Goal: Find specific page/section: Find specific page/section

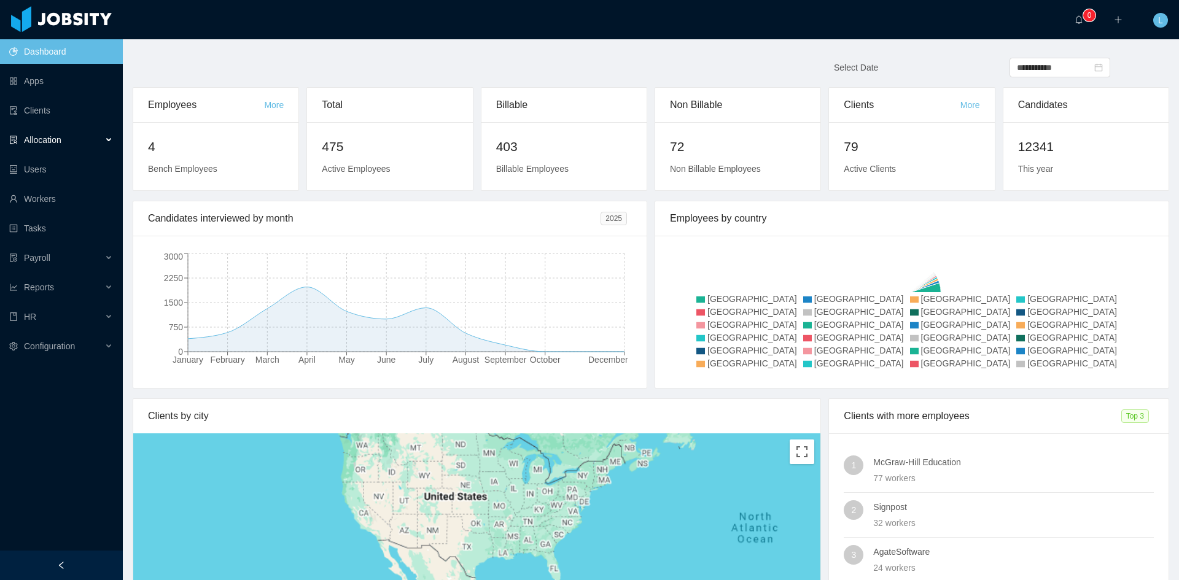
click at [37, 139] on span "Allocation" at bounding box center [42, 140] width 37 height 10
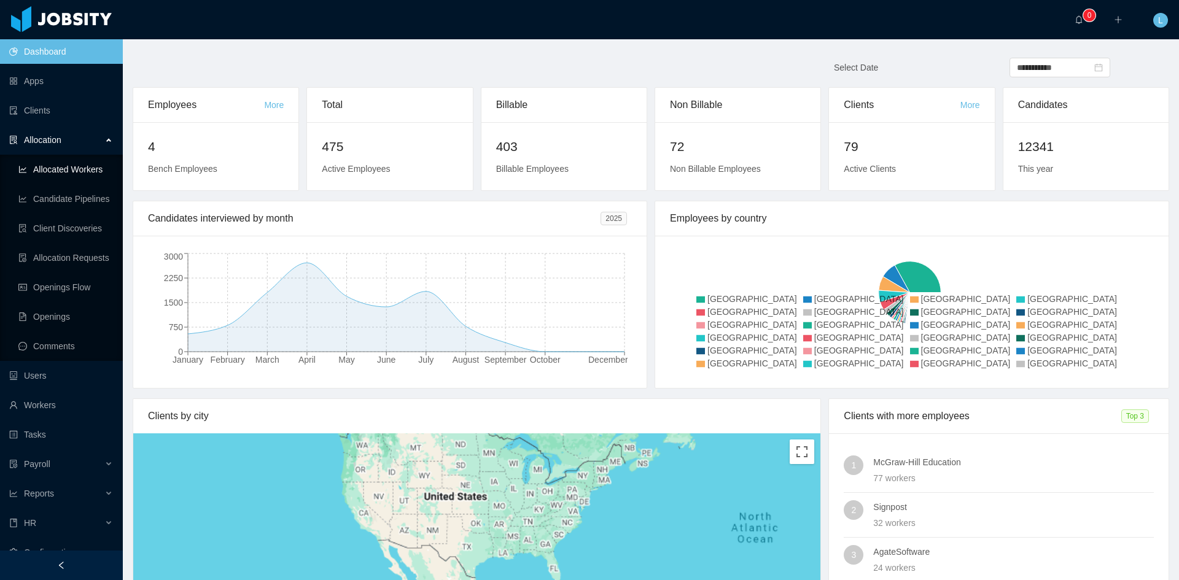
click at [74, 165] on link "Allocated Workers" at bounding box center [65, 169] width 95 height 25
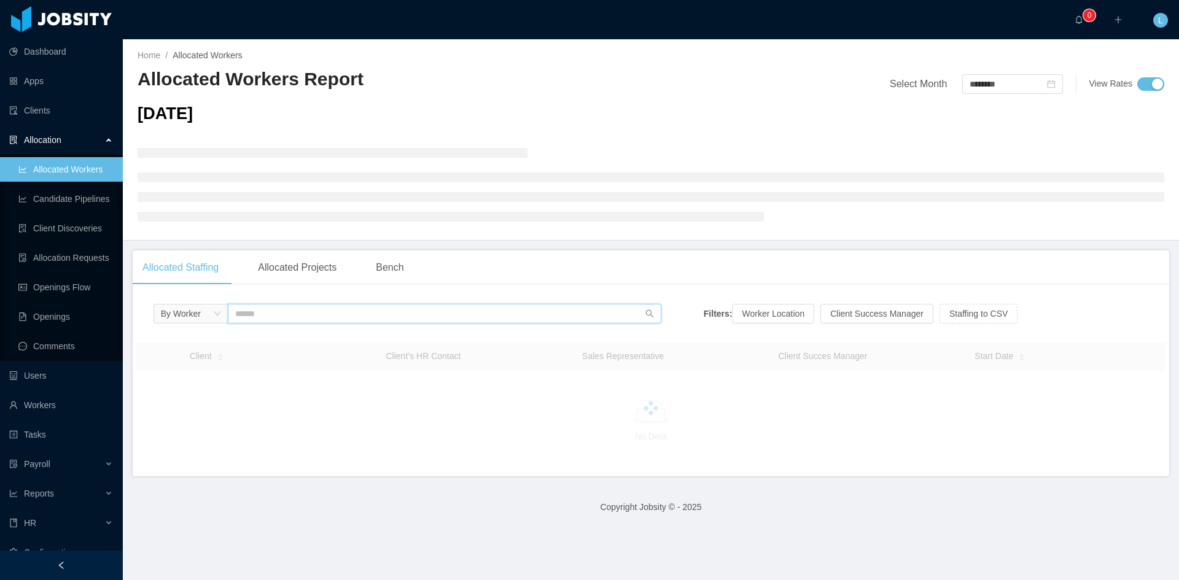
click at [320, 308] on input "text" at bounding box center [444, 314] width 433 height 20
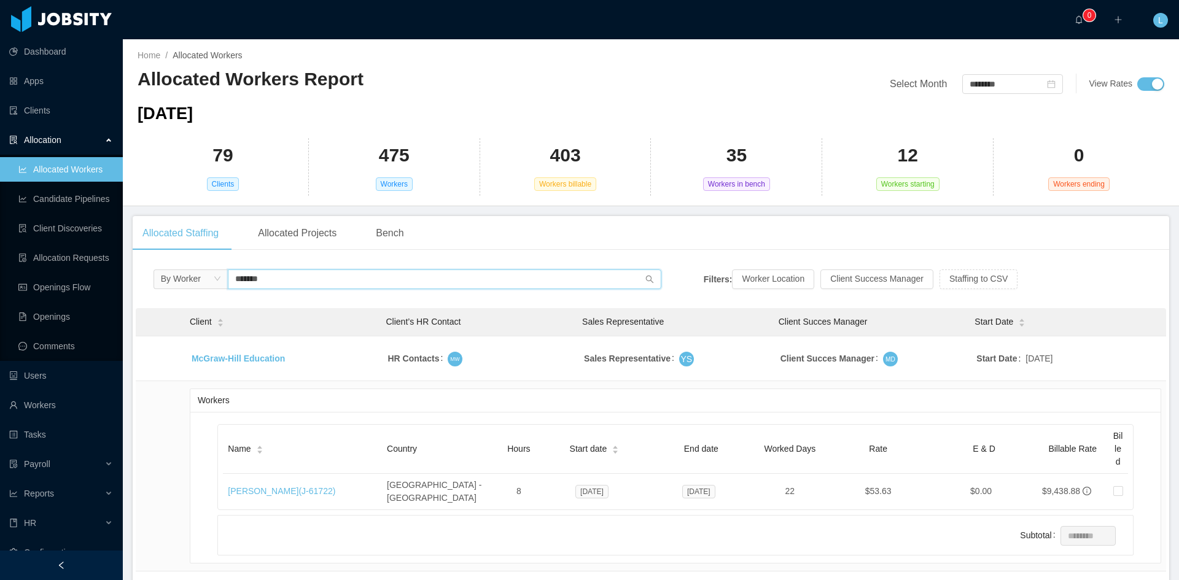
type input "*******"
click at [284, 486] on link "[PERSON_NAME] (J- 61722 )" at bounding box center [281, 491] width 107 height 10
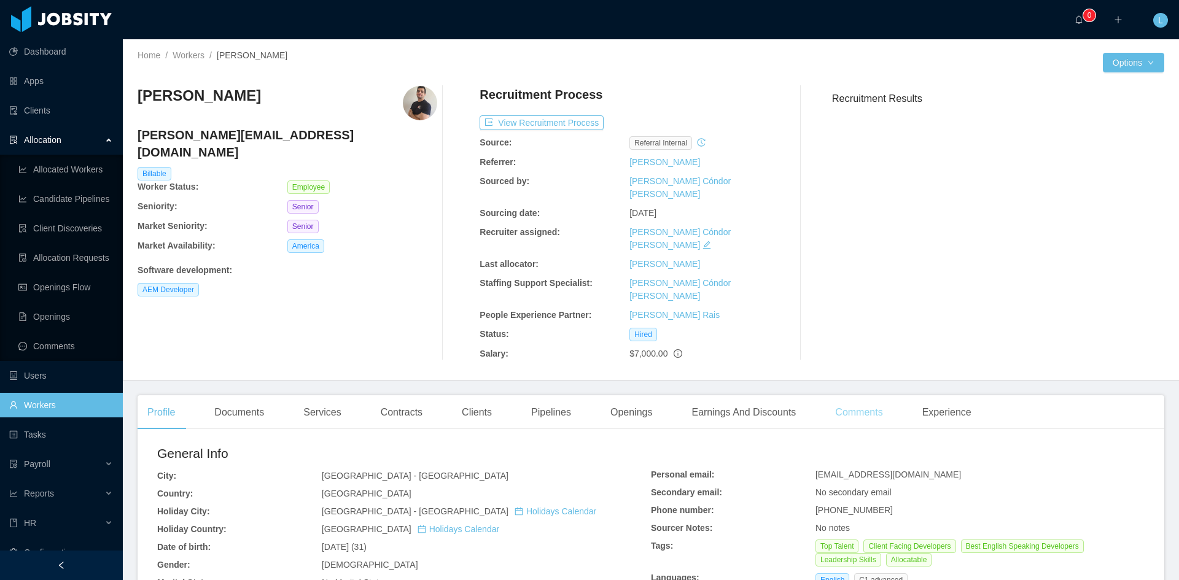
click at [845, 395] on div "Comments" at bounding box center [858, 412] width 67 height 34
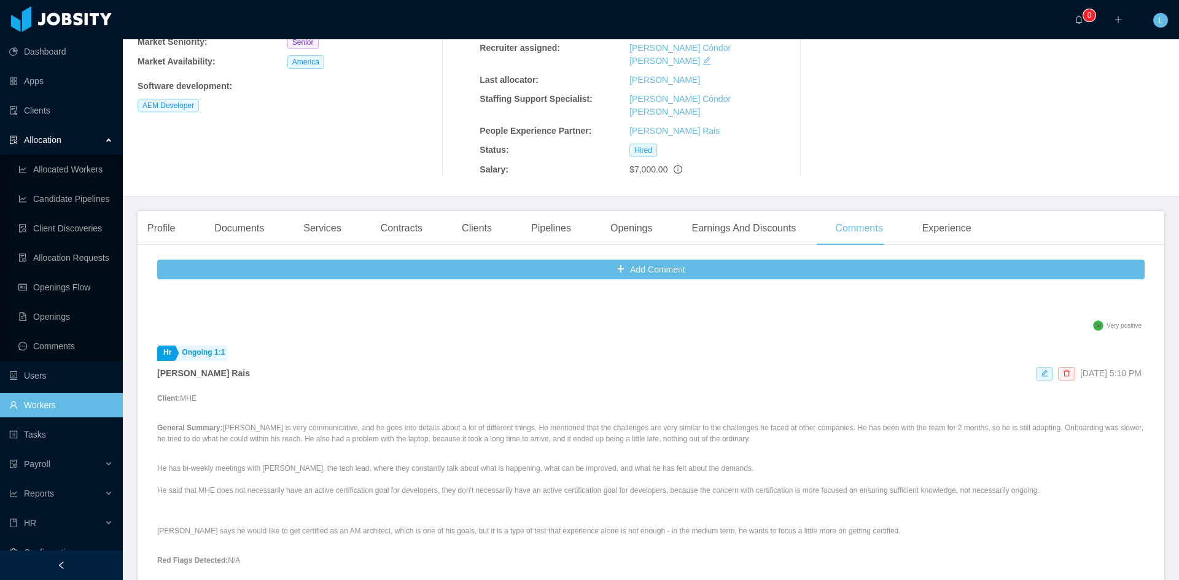
scroll to position [798, 0]
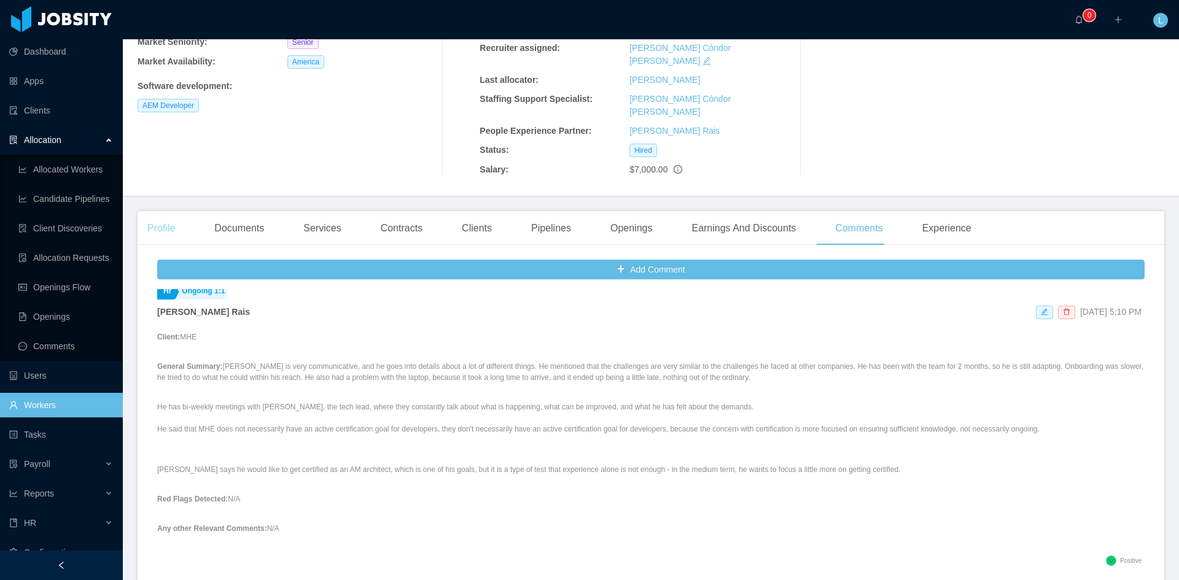
click at [158, 211] on div "Profile" at bounding box center [161, 228] width 47 height 34
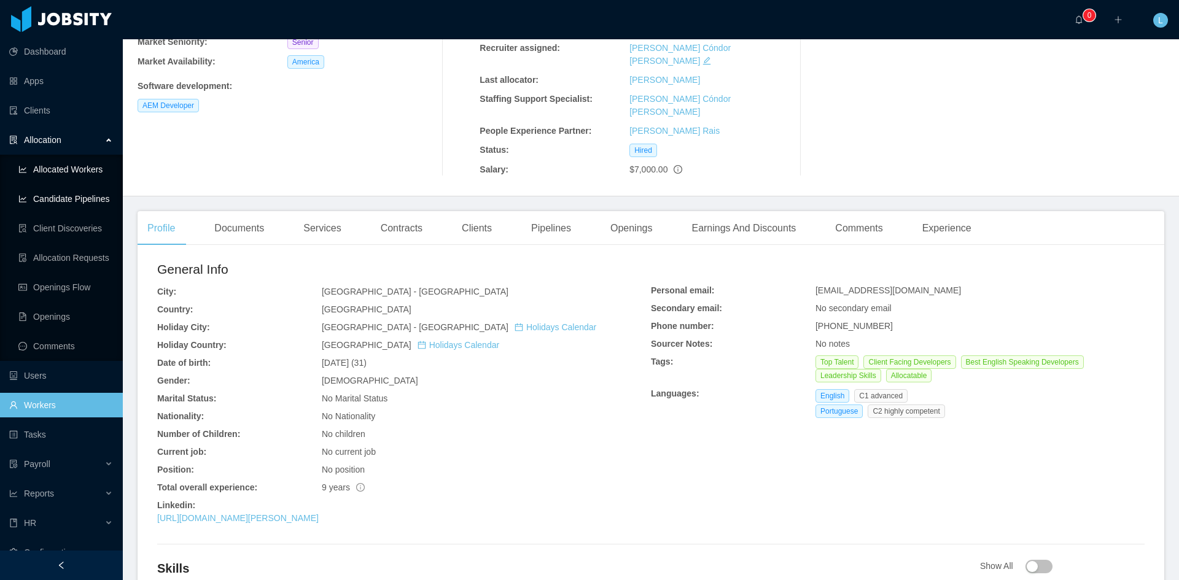
click at [74, 174] on link "Allocated Workers" at bounding box center [65, 169] width 95 height 25
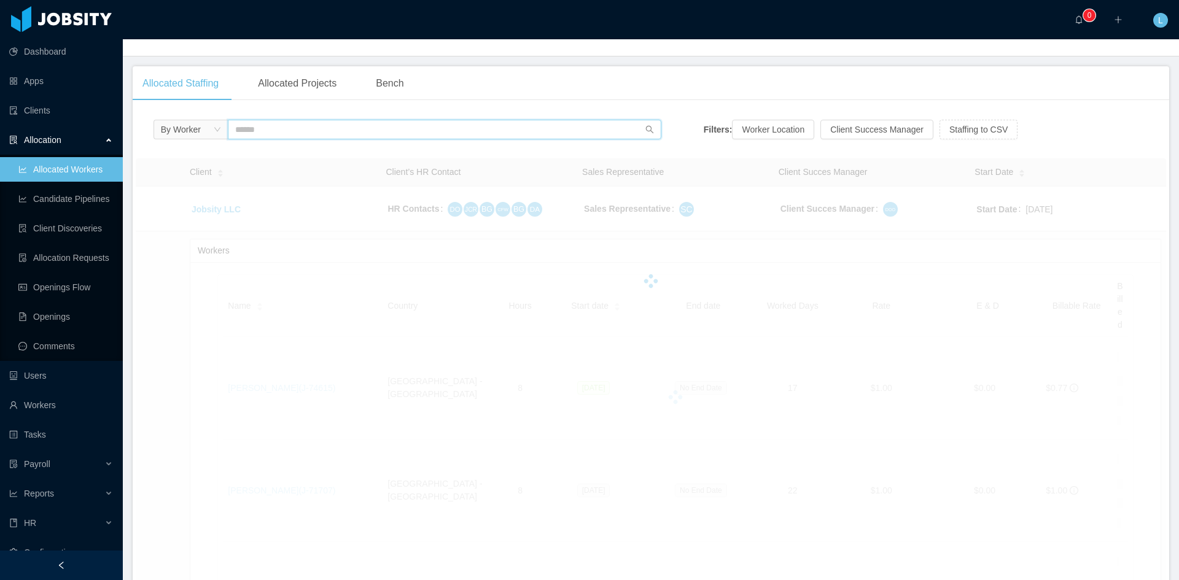
click at [309, 134] on input "text" at bounding box center [444, 130] width 433 height 20
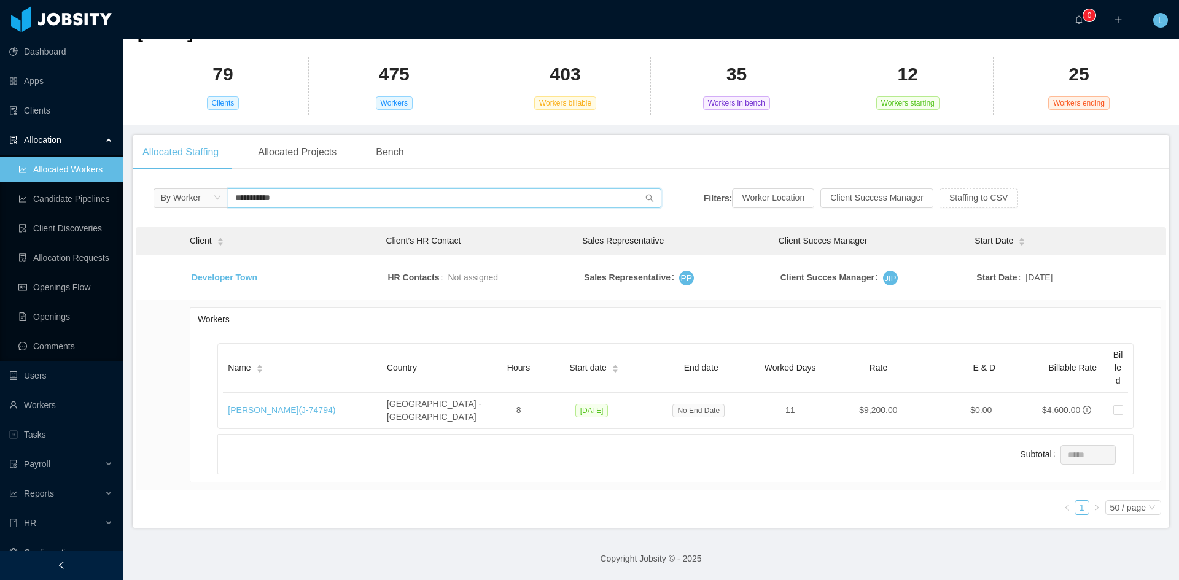
scroll to position [79, 0]
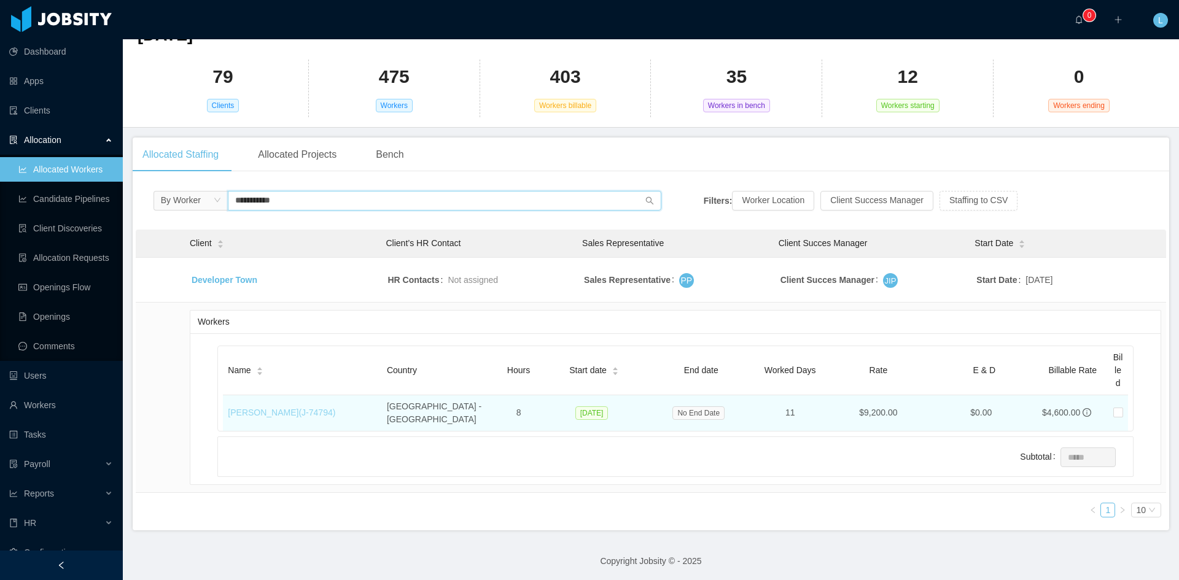
type input "**********"
click at [291, 408] on link "[PERSON_NAME] (J- 74794 )" at bounding box center [281, 413] width 107 height 10
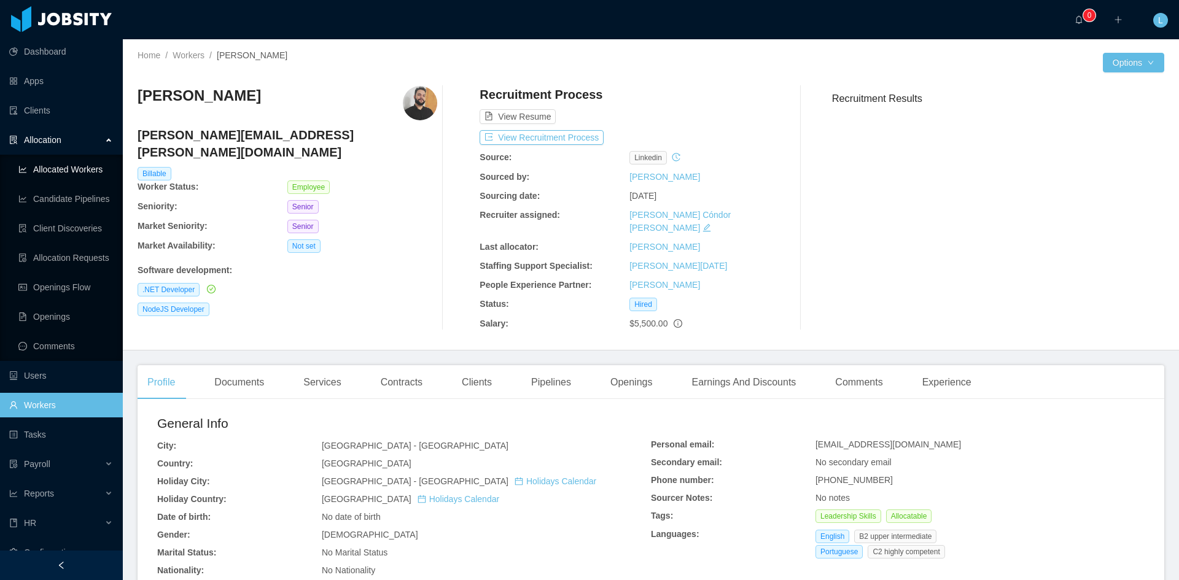
click at [88, 165] on link "Allocated Workers" at bounding box center [65, 169] width 95 height 25
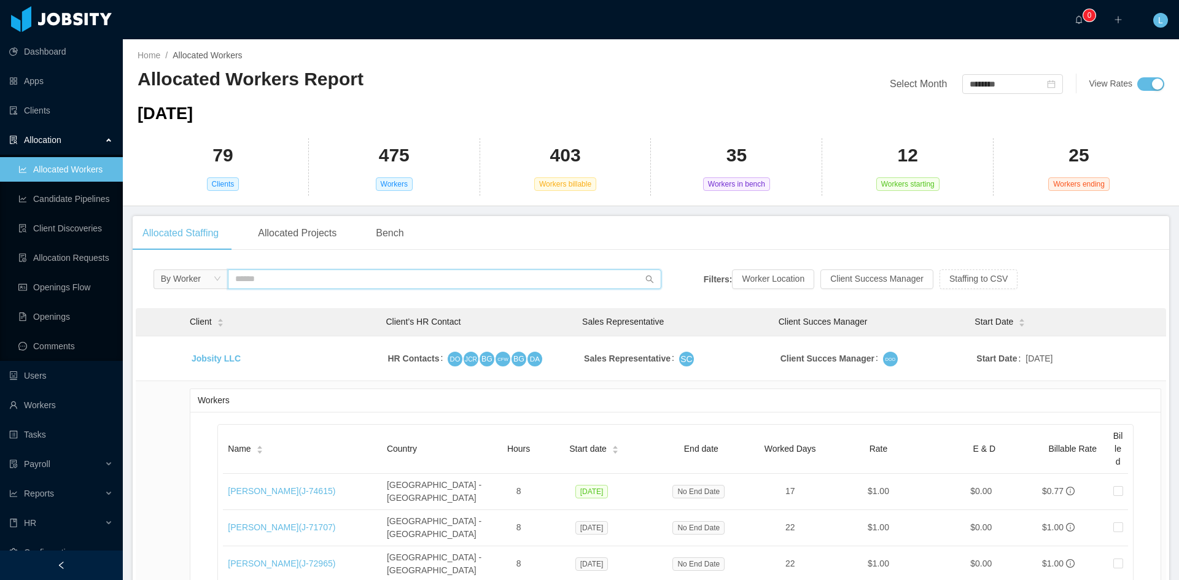
click at [301, 284] on input "text" at bounding box center [444, 280] width 433 height 20
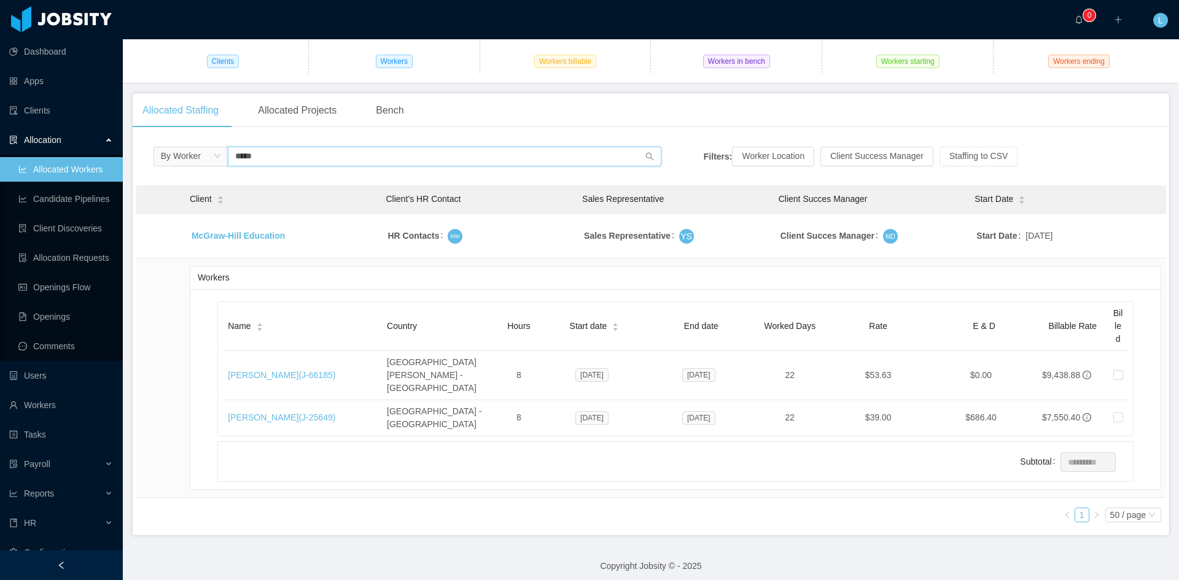
scroll to position [103, 0]
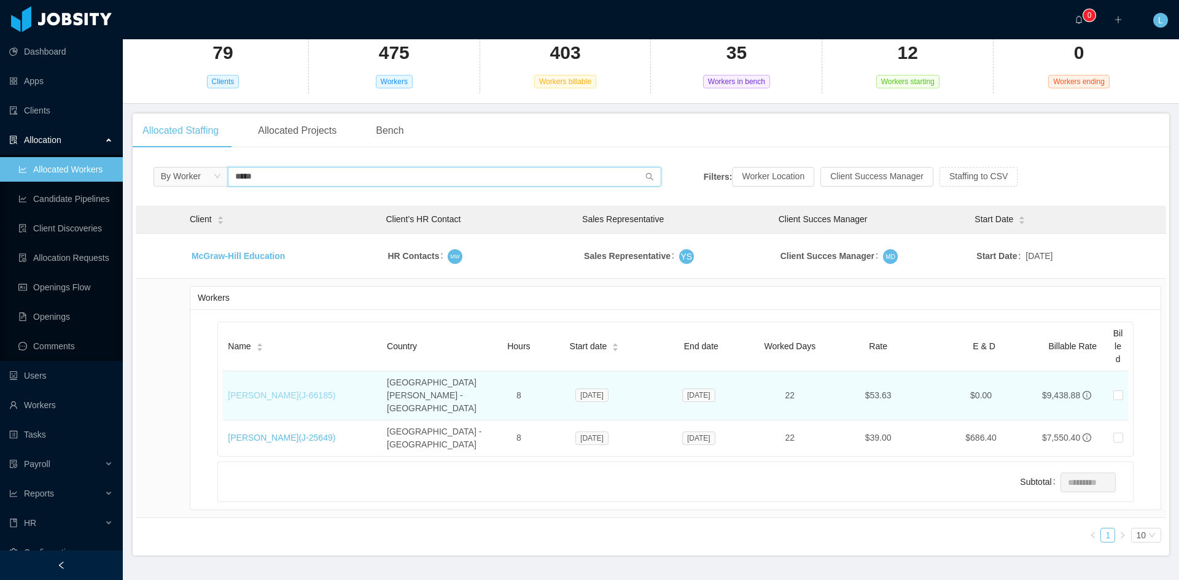
type input "*****"
click at [284, 390] on link "[PERSON_NAME] (J- 66185 )" at bounding box center [281, 395] width 107 height 10
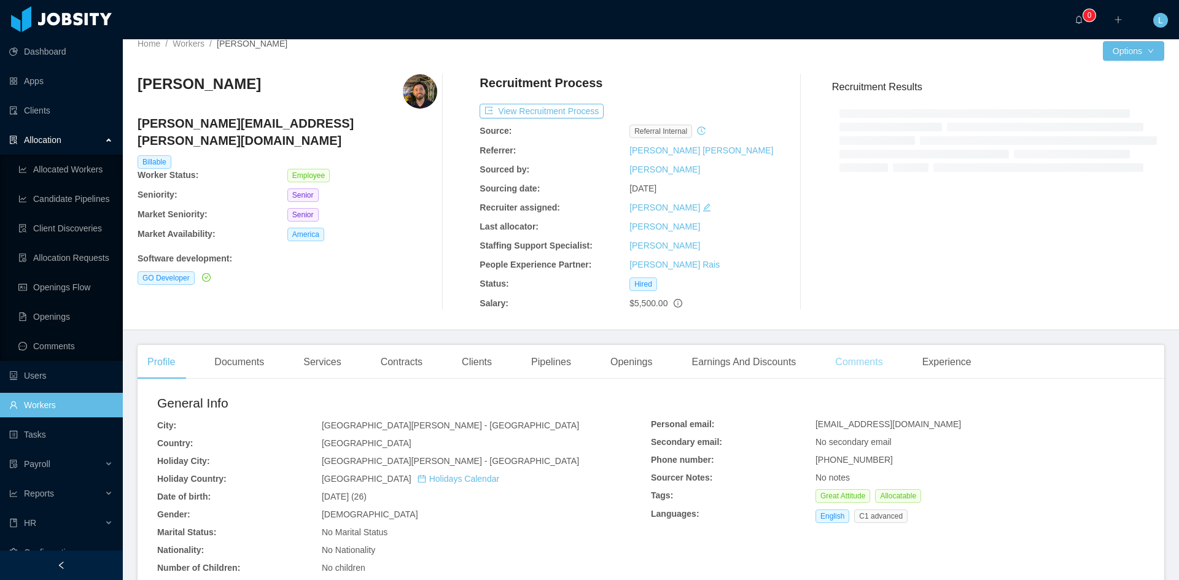
click at [853, 354] on div "Comments" at bounding box center [858, 362] width 67 height 34
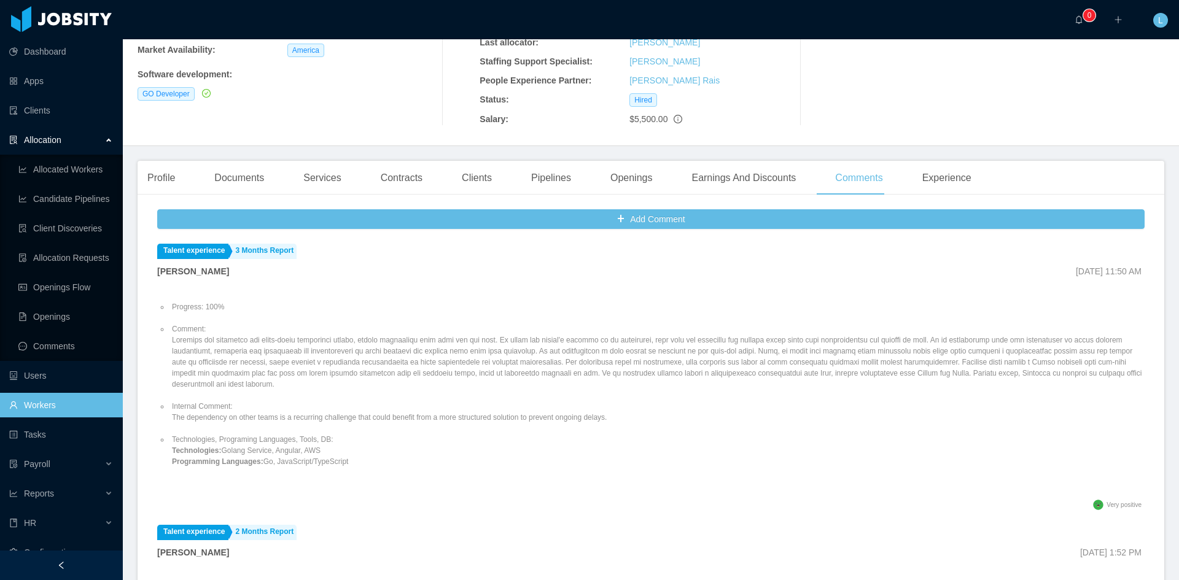
scroll to position [73, 0]
